Goal: Task Accomplishment & Management: Use online tool/utility

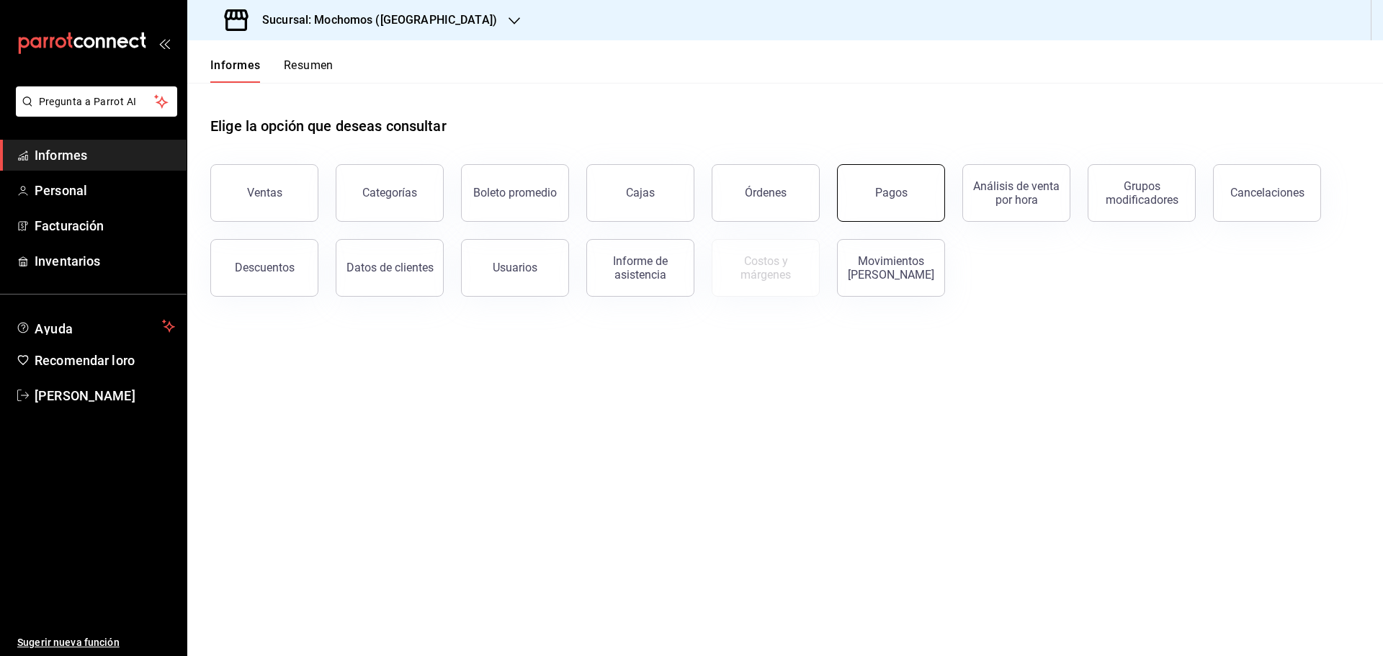
click at [882, 189] on font "Pagos" at bounding box center [891, 193] width 32 height 14
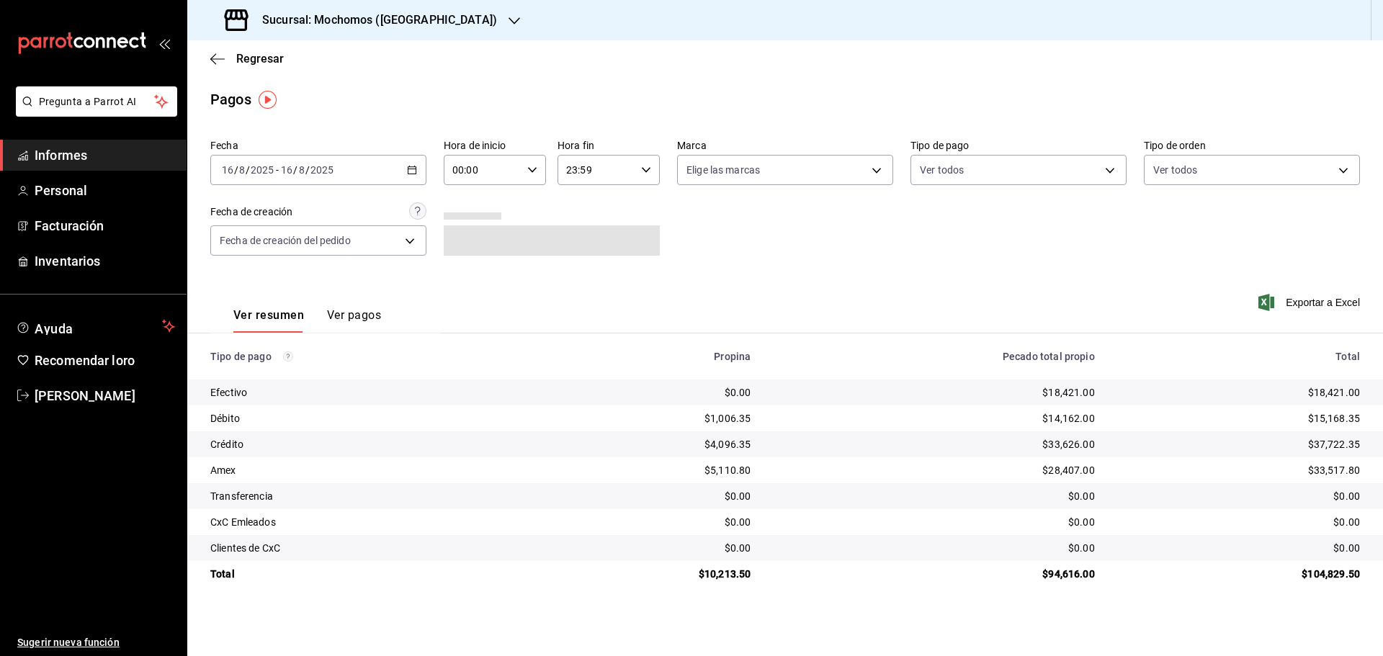
click at [529, 174] on icon "button" at bounding box center [532, 170] width 10 height 10
click at [470, 233] on font "05" at bounding box center [470, 236] width 12 height 12
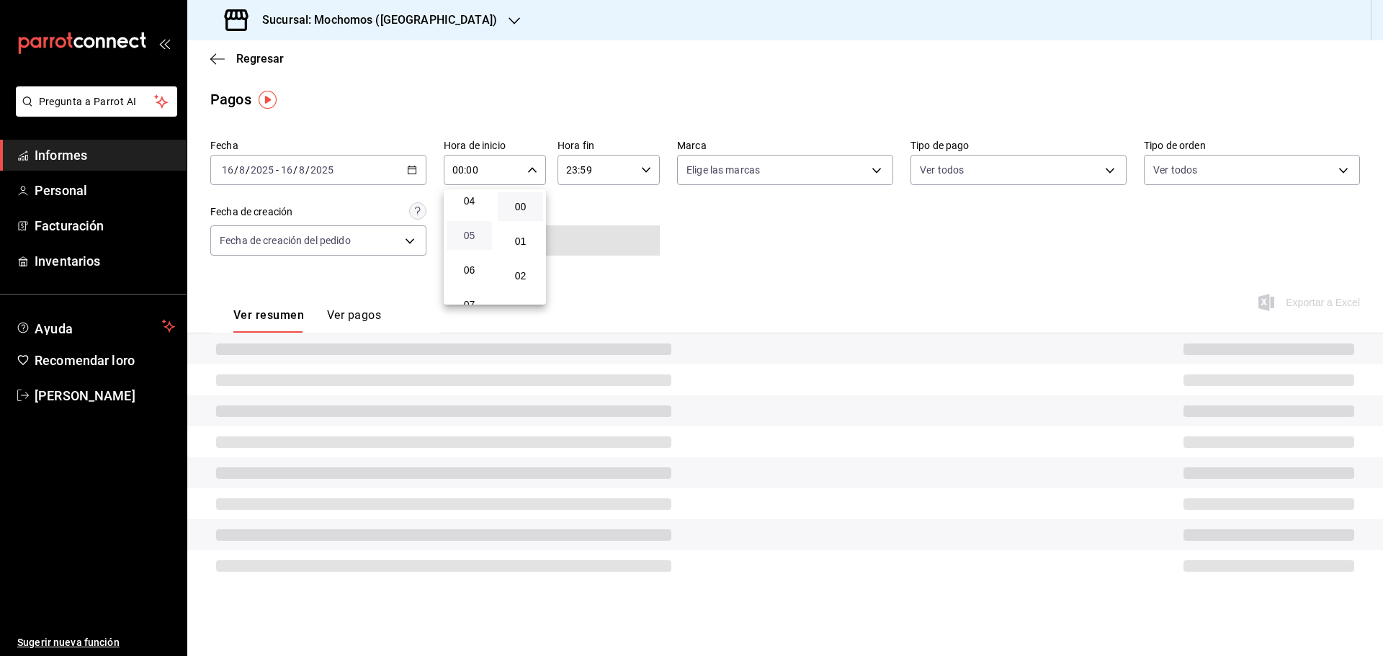
type input "05:00"
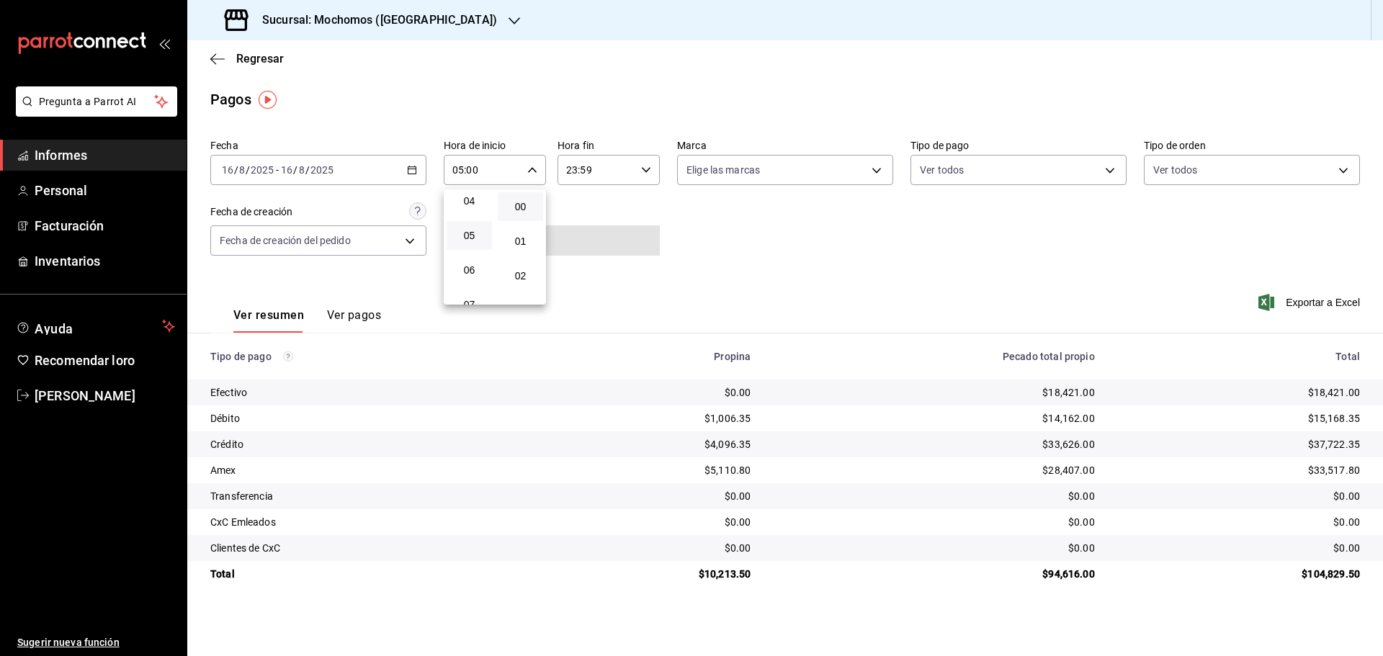
click at [1329, 303] on div at bounding box center [691, 328] width 1383 height 656
click at [1329, 303] on font "Exportar a Excel" at bounding box center [1323, 303] width 74 height 12
click at [1326, 300] on font "Exportar a Excel" at bounding box center [1323, 303] width 74 height 12
